Goal: Find specific page/section: Find specific page/section

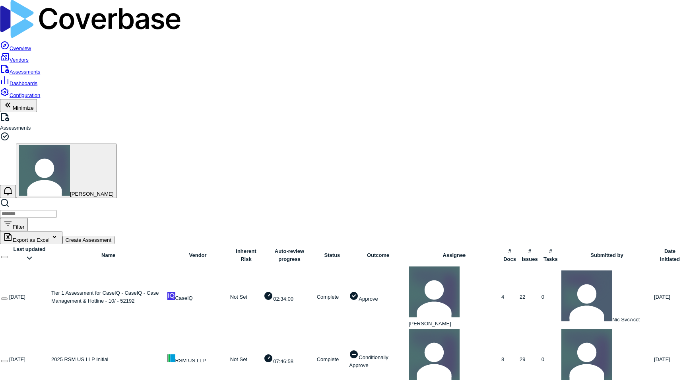
scroll to position [46, 0]
click at [56, 210] on input "search" at bounding box center [28, 214] width 56 height 8
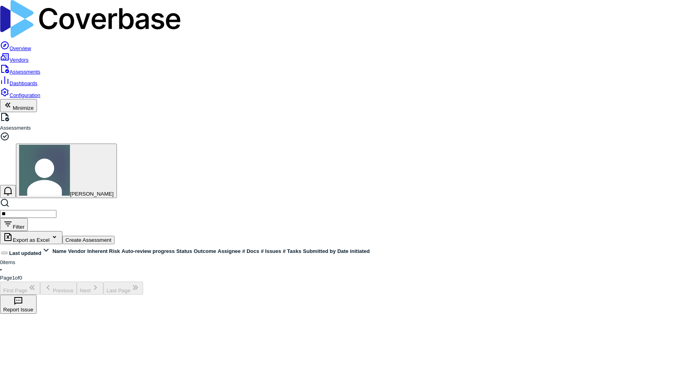
type input "*"
